Goal: Task Accomplishment & Management: Manage account settings

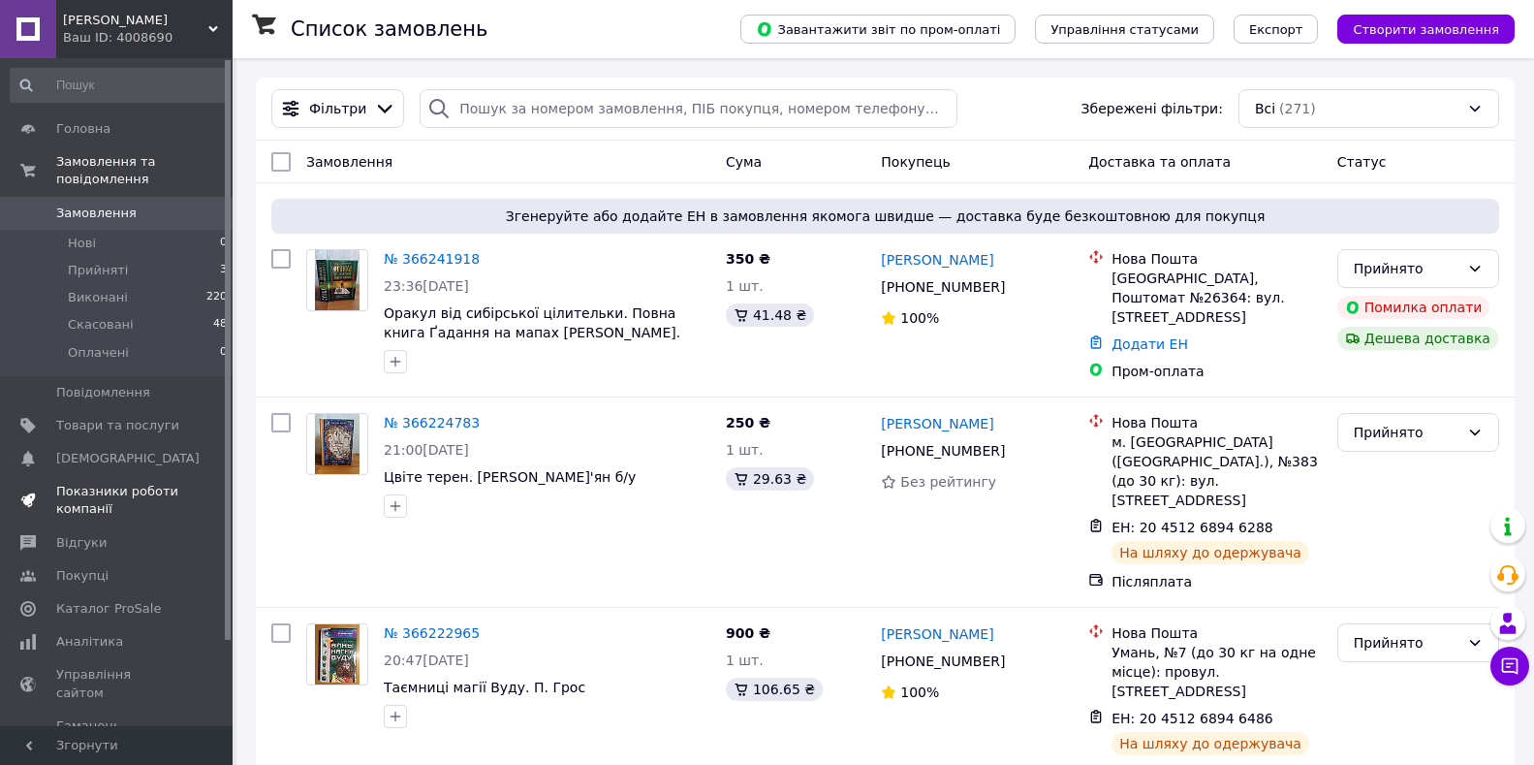
click at [93, 483] on span "Показники роботи компанії" at bounding box center [117, 500] width 123 height 35
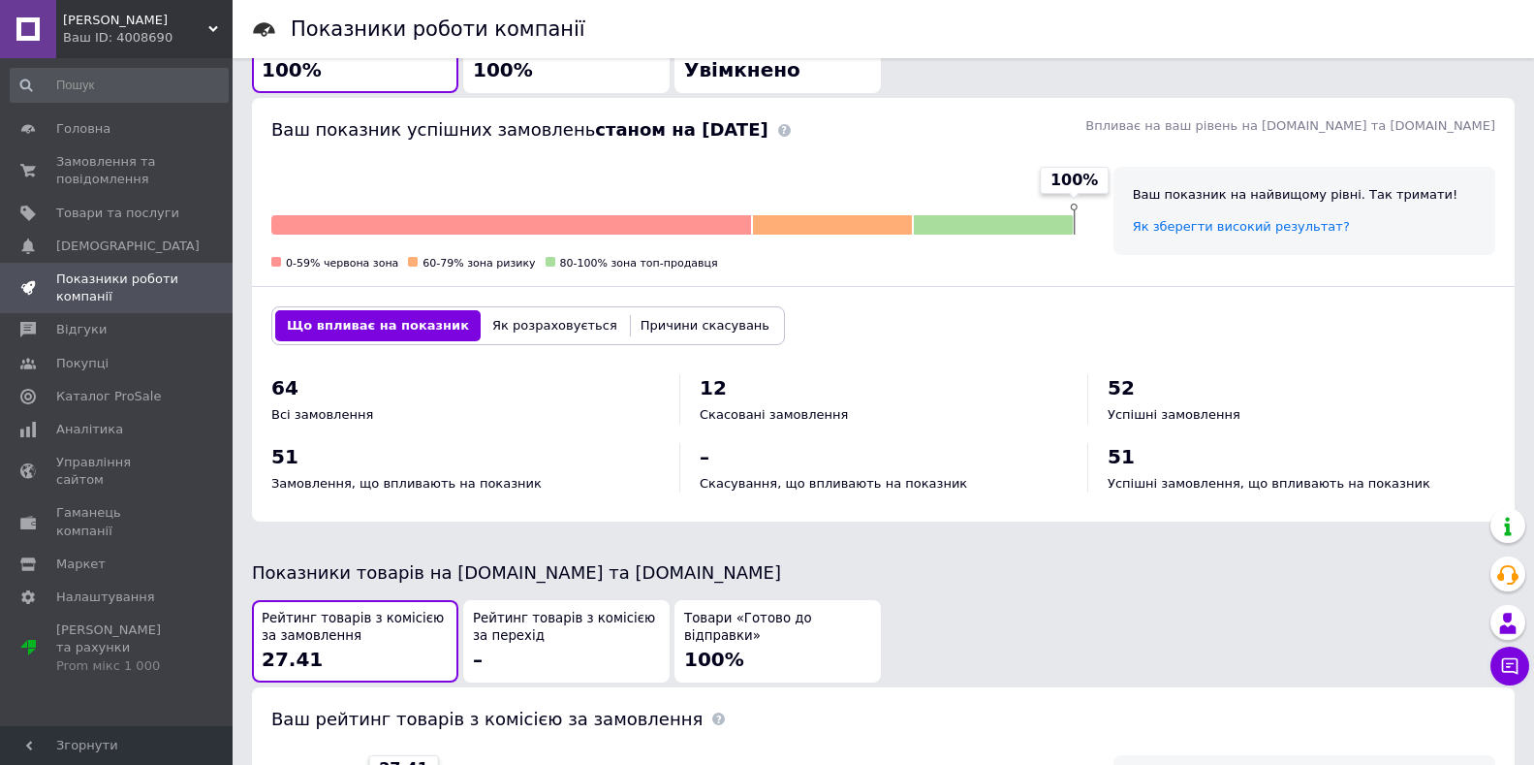
scroll to position [554, 0]
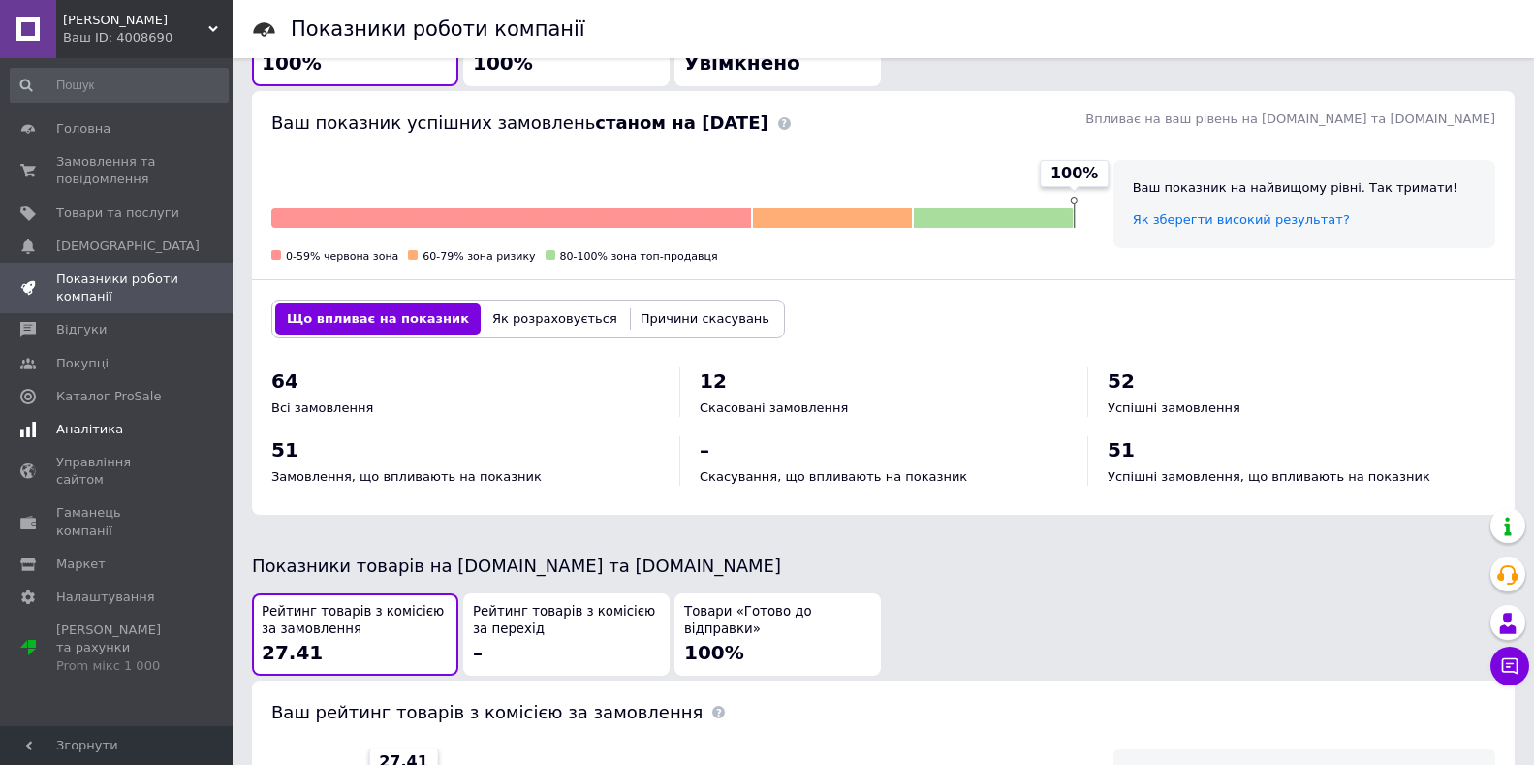
click at [81, 426] on span "Аналітика" at bounding box center [89, 429] width 67 height 17
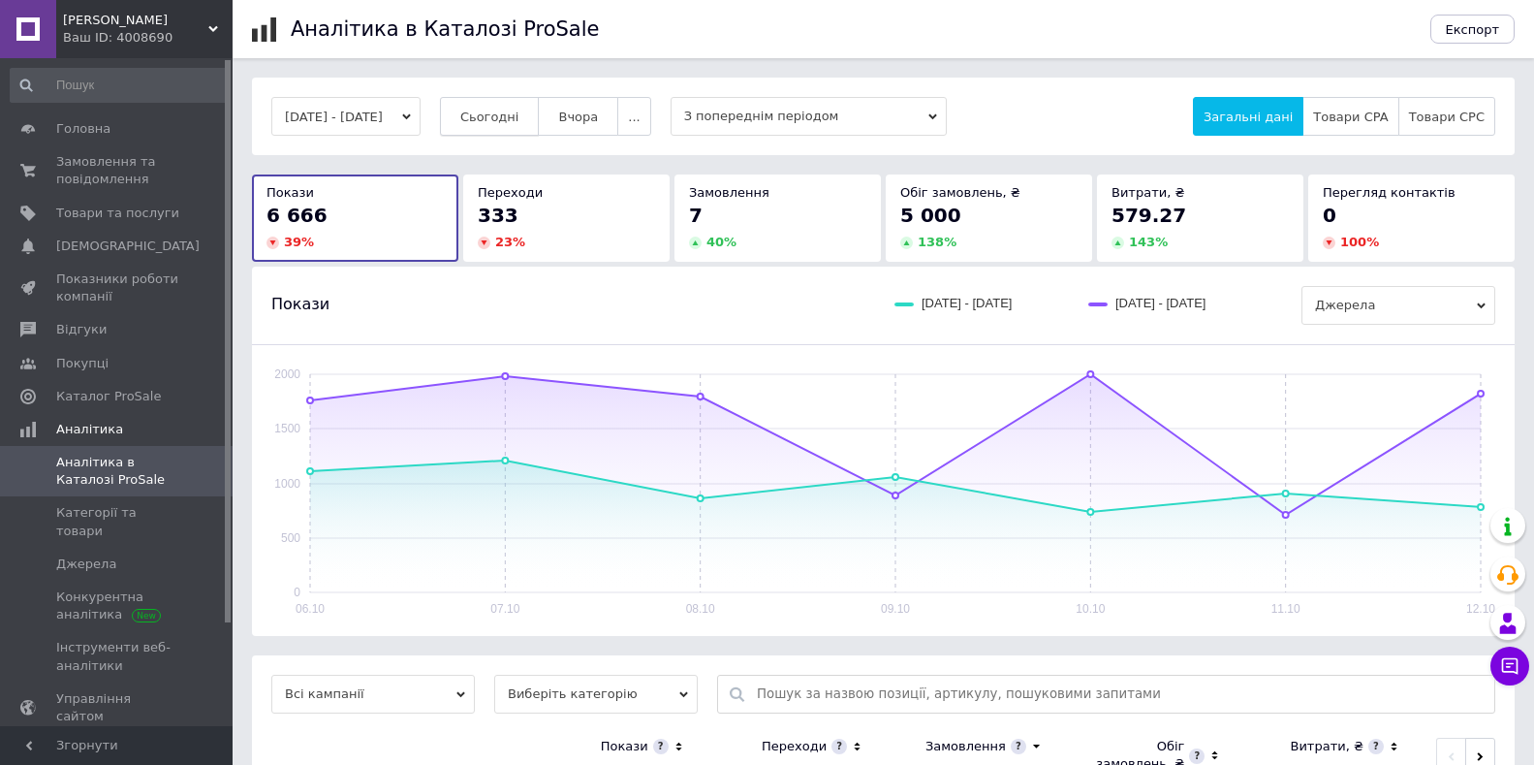
click at [516, 112] on span "Сьогодні" at bounding box center [489, 117] width 59 height 15
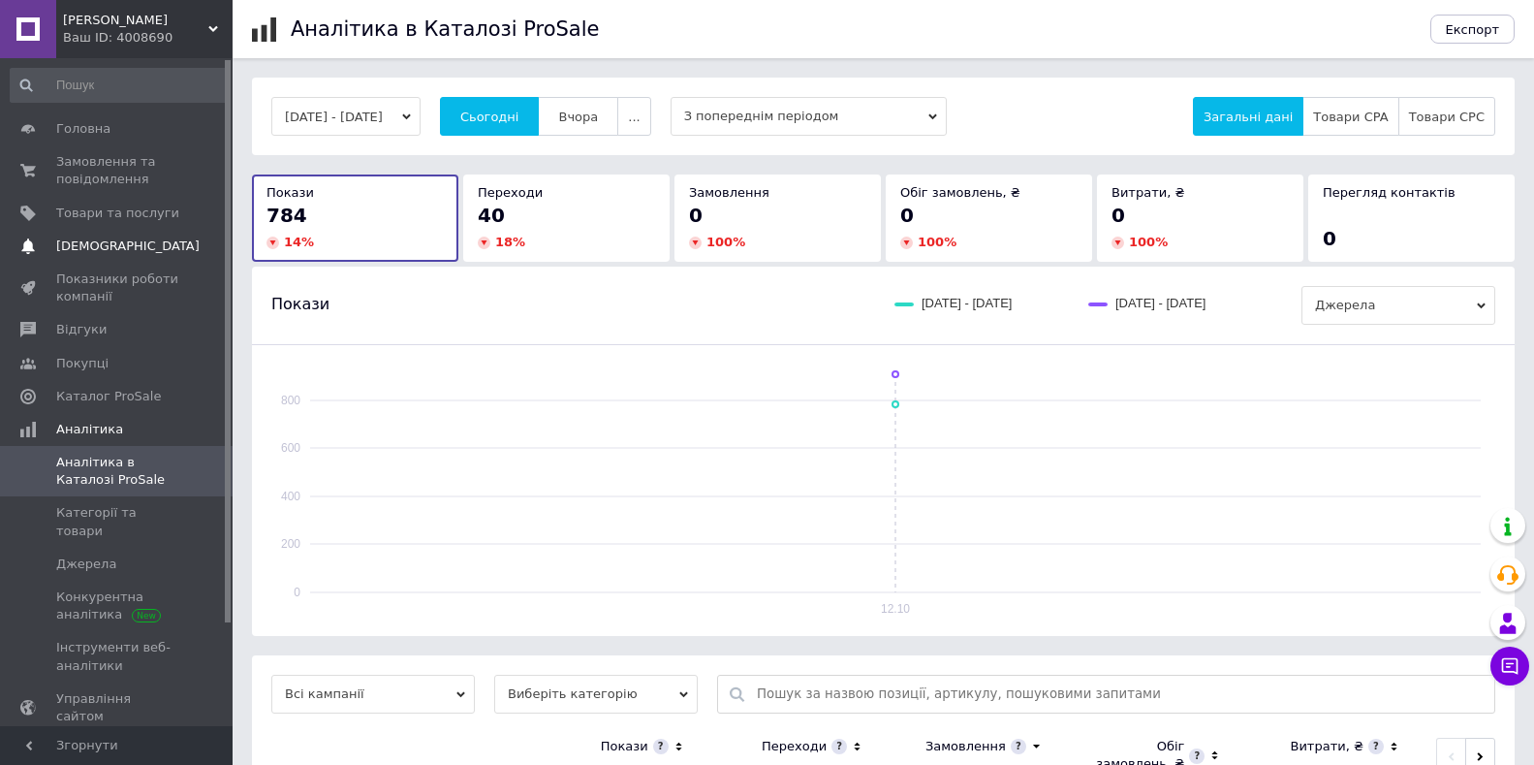
click at [108, 253] on span "[DEMOGRAPHIC_DATA]" at bounding box center [127, 245] width 143 height 17
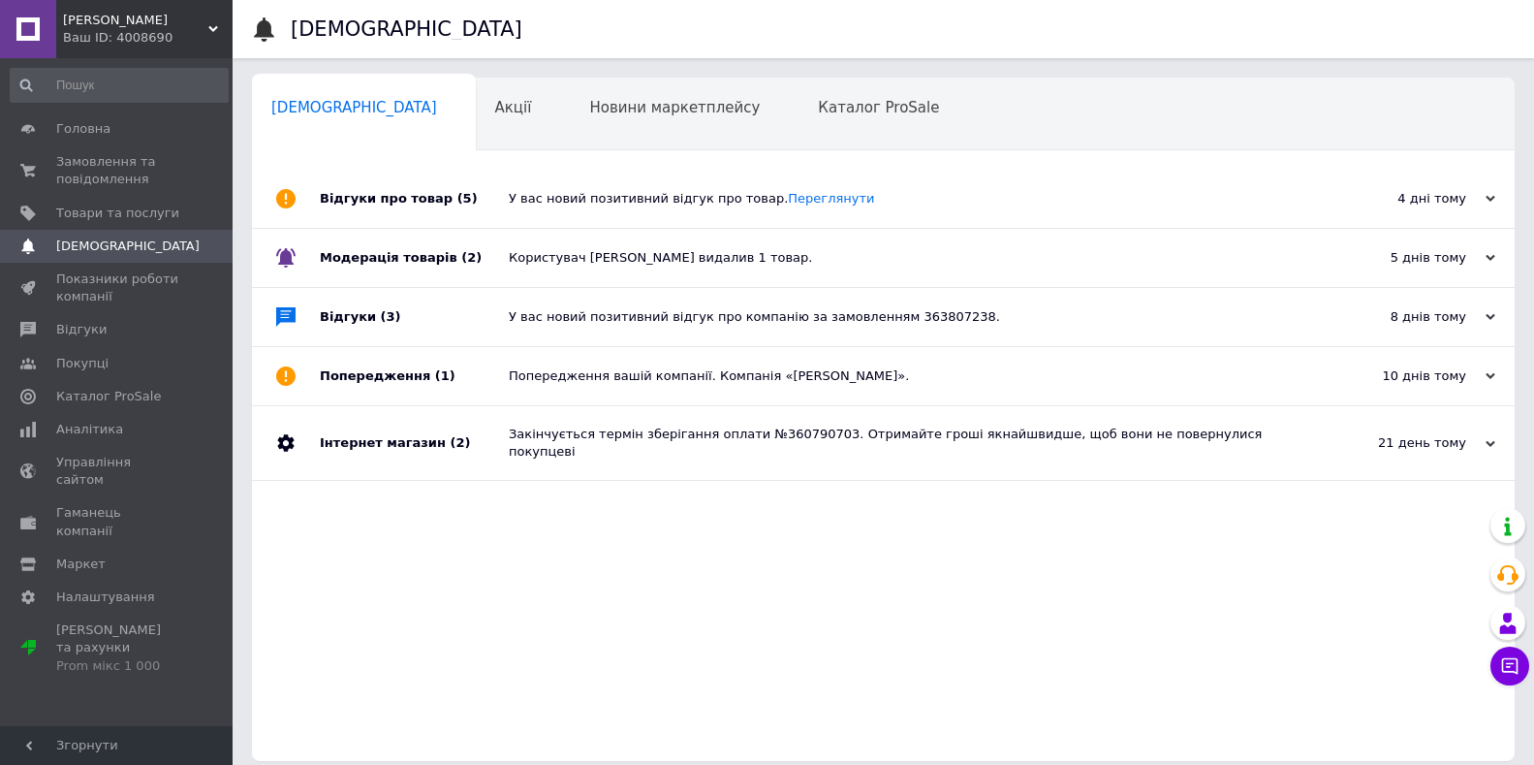
click at [328, 260] on div "Модерація товарів (2)" at bounding box center [414, 258] width 189 height 58
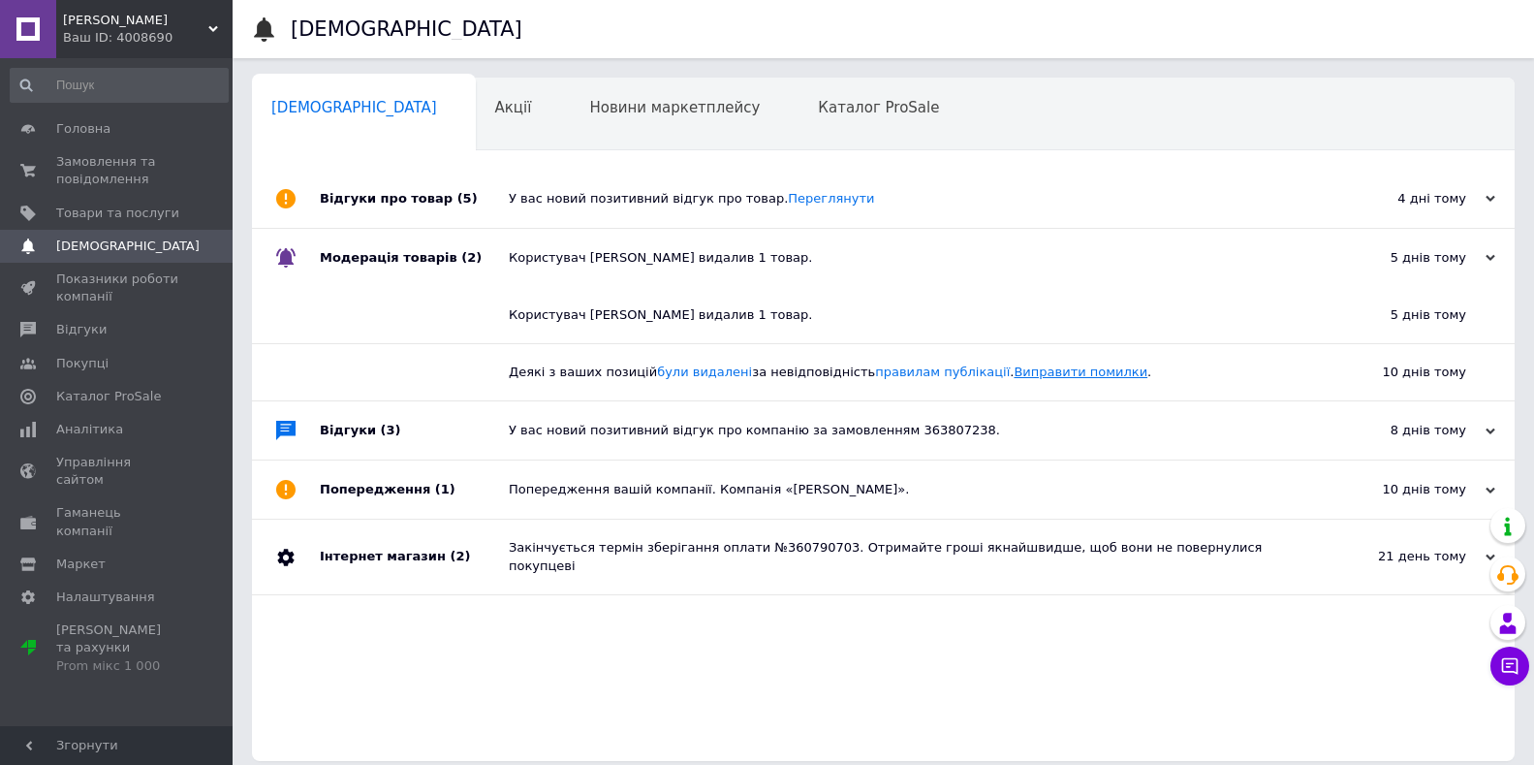
click at [1014, 374] on link "Виправити помилки" at bounding box center [1081, 371] width 134 height 15
